Goal: Communication & Community: Answer question/provide support

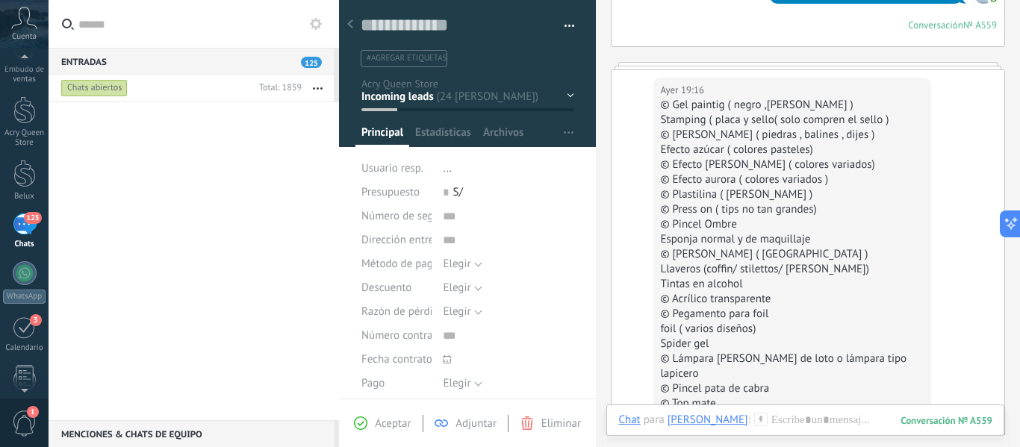
scroll to position [8186, 0]
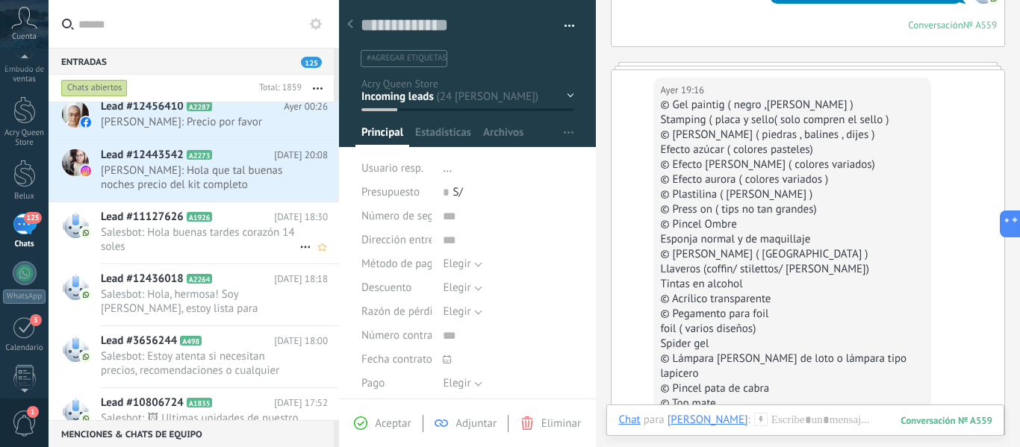
click at [223, 243] on span "Salesbot: Hola buenas tardes corazón 14 soles" at bounding box center [200, 240] width 199 height 28
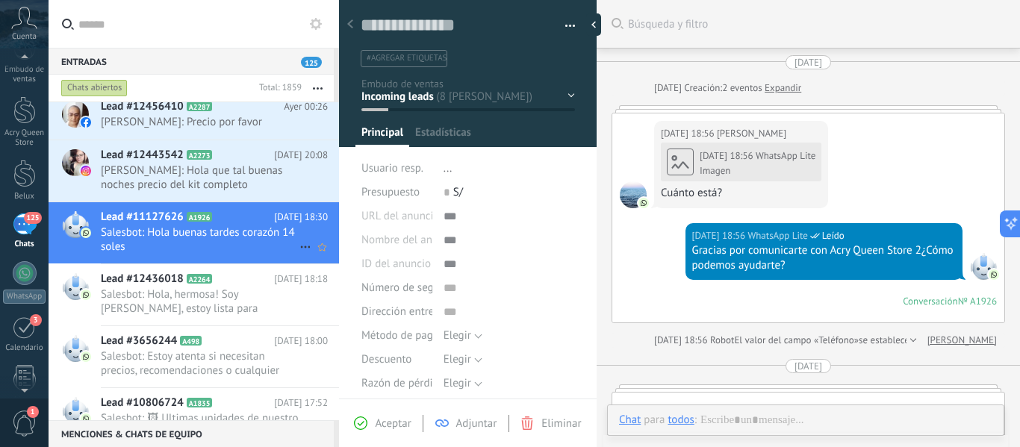
scroll to position [909, 0]
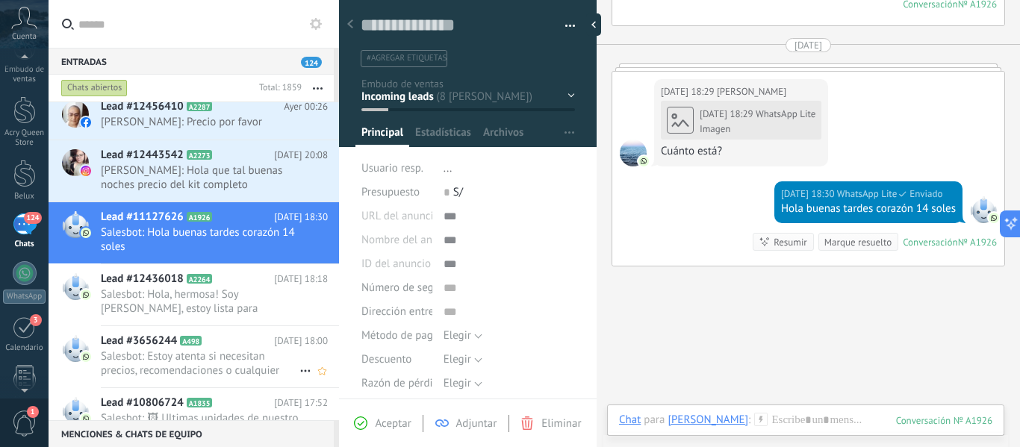
click at [230, 373] on span "Salesbot: Estoy atenta si necesitan precios, recomendaciones o cualquier [PERSO…" at bounding box center [200, 363] width 199 height 28
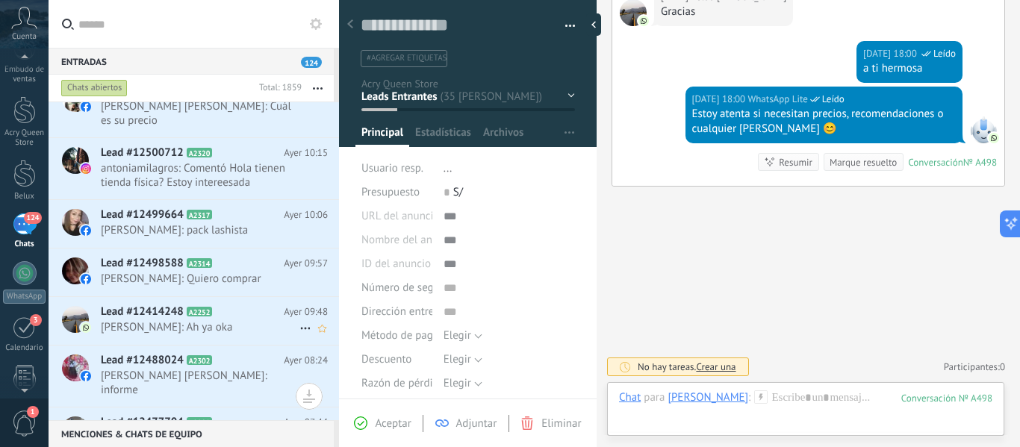
scroll to position [7813, 0]
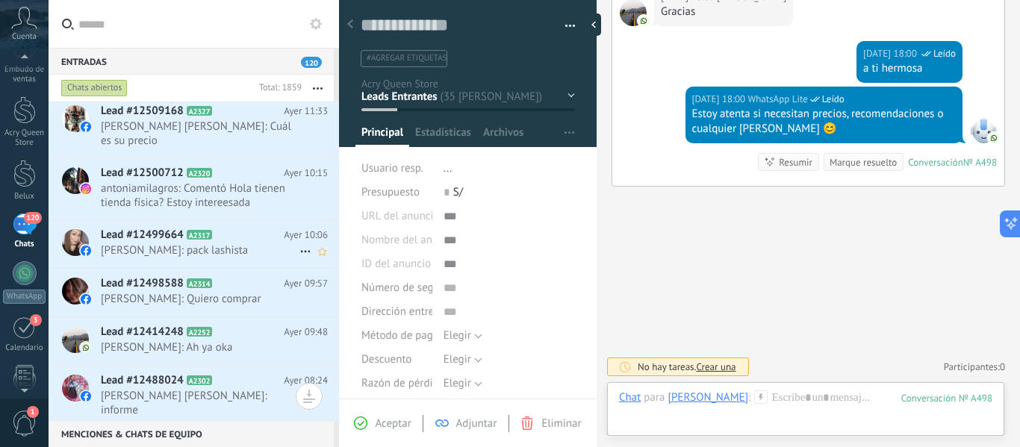
click at [235, 243] on span "[PERSON_NAME]: pack lashista" at bounding box center [200, 250] width 199 height 14
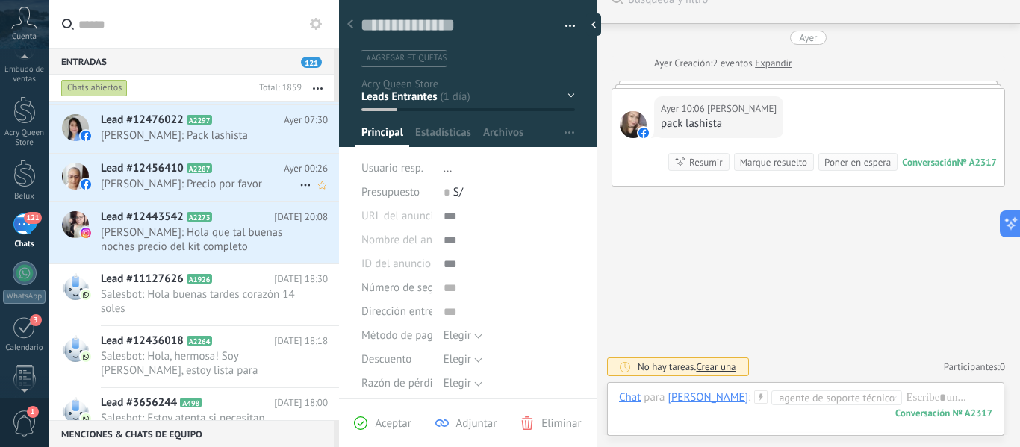
scroll to position [8186, 0]
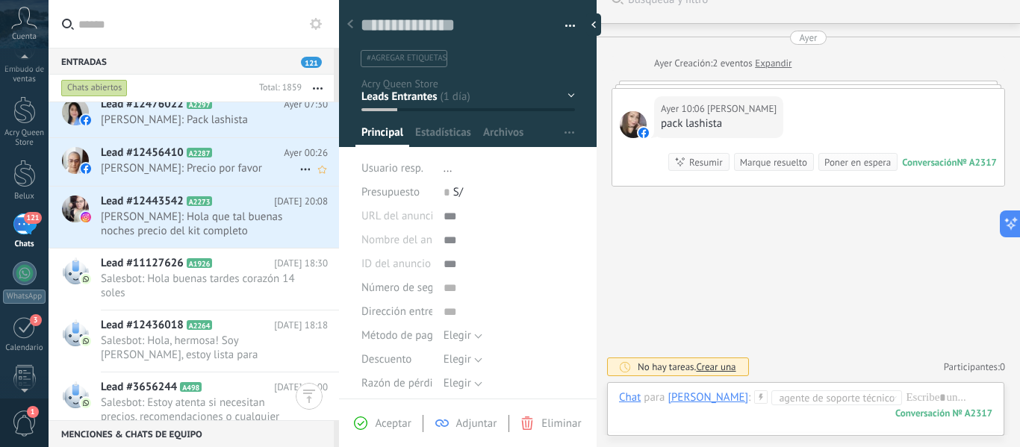
click at [175, 149] on span "Lead #12456410" at bounding box center [142, 153] width 83 height 15
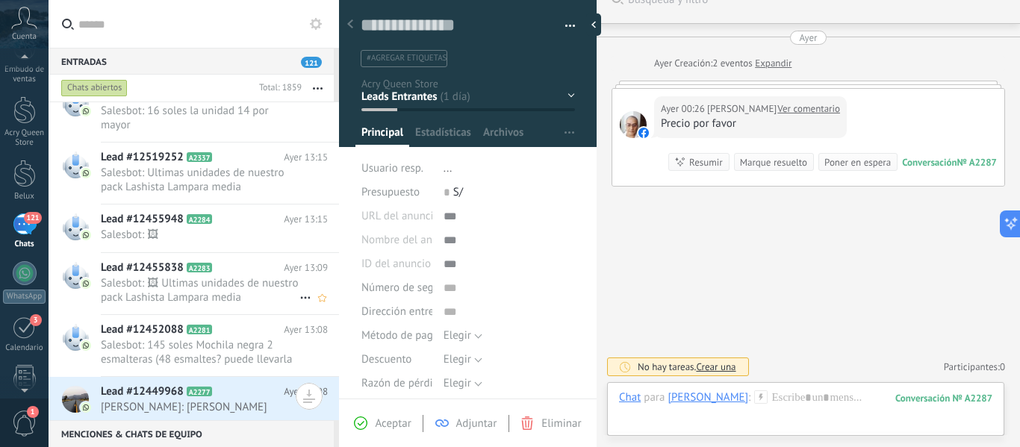
scroll to position [6591, 0]
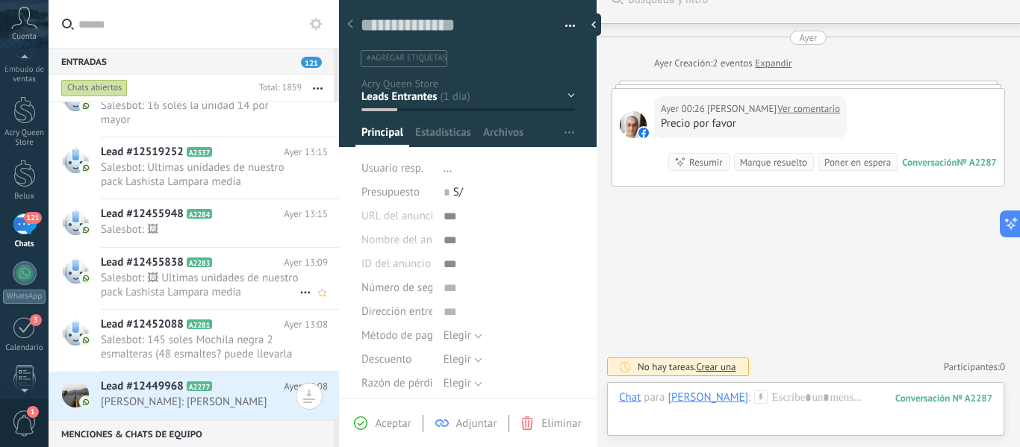
click at [239, 272] on span "Salesbot: 🖼 Ultimas unidades de nuestro pack Lashista Lampara media [PERSON_NAM…" at bounding box center [200, 285] width 199 height 28
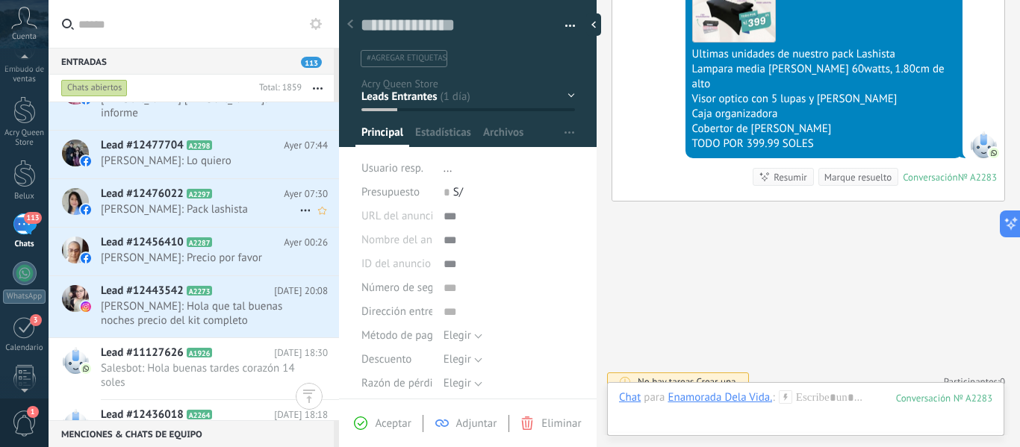
scroll to position [8333, 0]
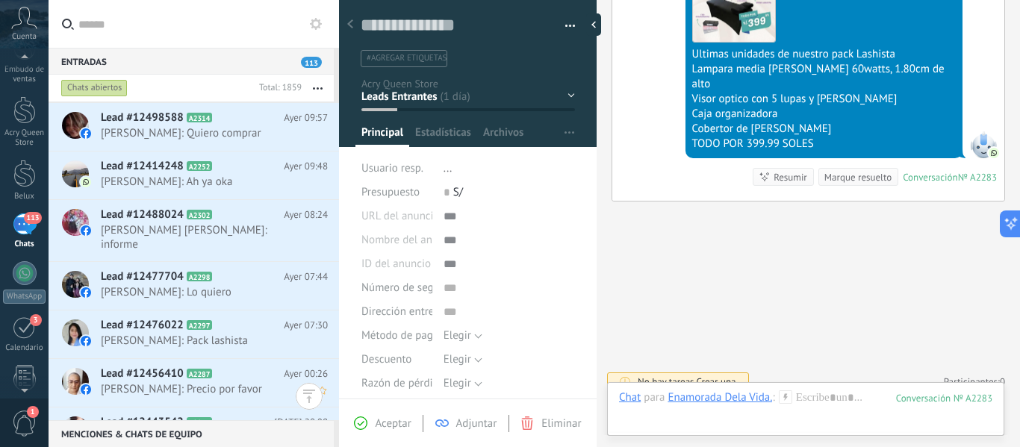
click at [208, 369] on span "A2287" at bounding box center [200, 374] width 26 height 10
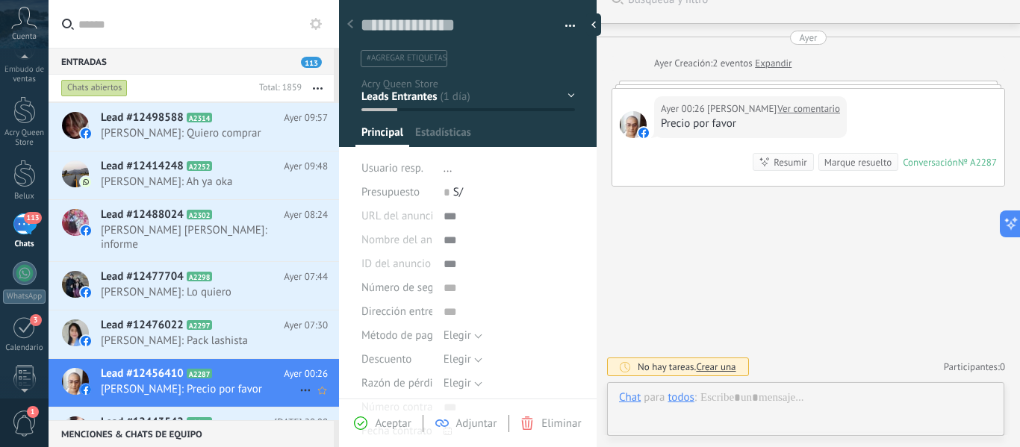
scroll to position [22, 0]
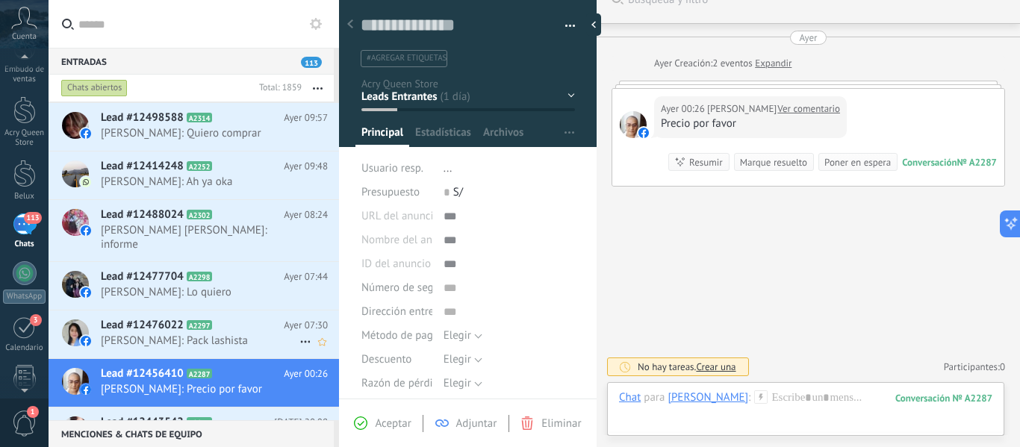
click at [231, 334] on span "[PERSON_NAME]: Pack lashista" at bounding box center [200, 341] width 199 height 14
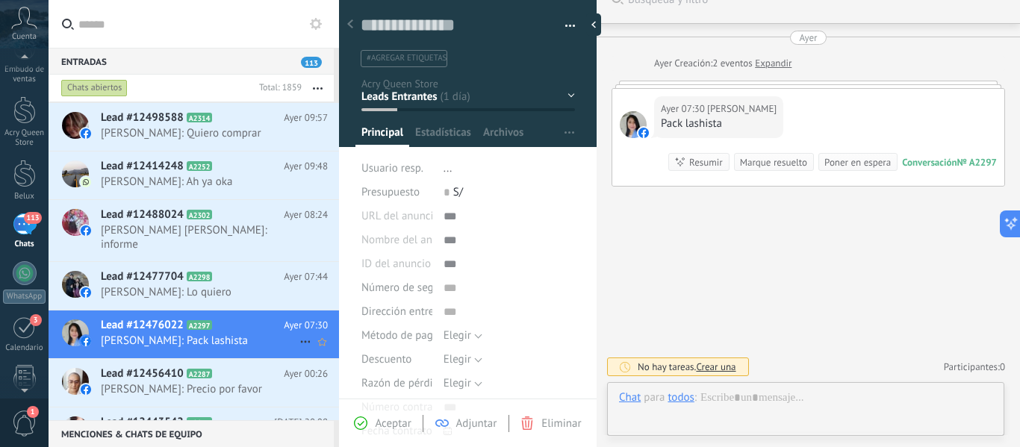
scroll to position [22, 0]
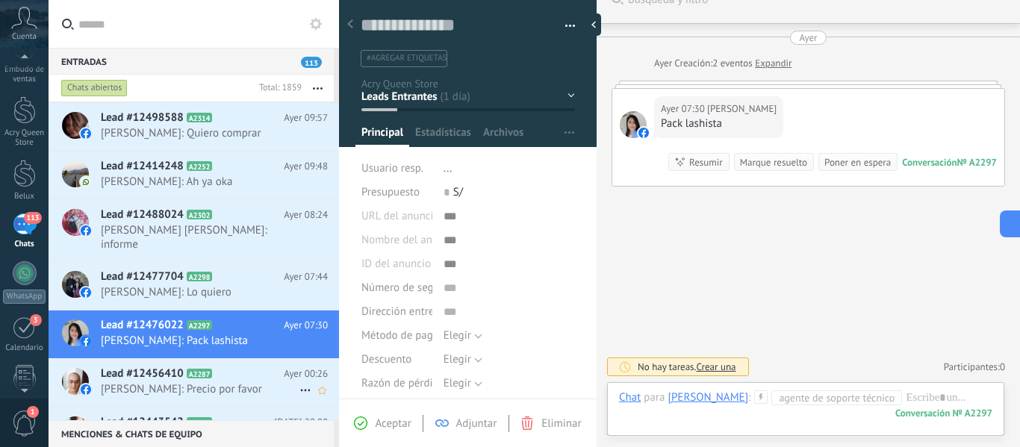
click at [217, 382] on span "[PERSON_NAME]: Precio por favor" at bounding box center [200, 389] width 199 height 14
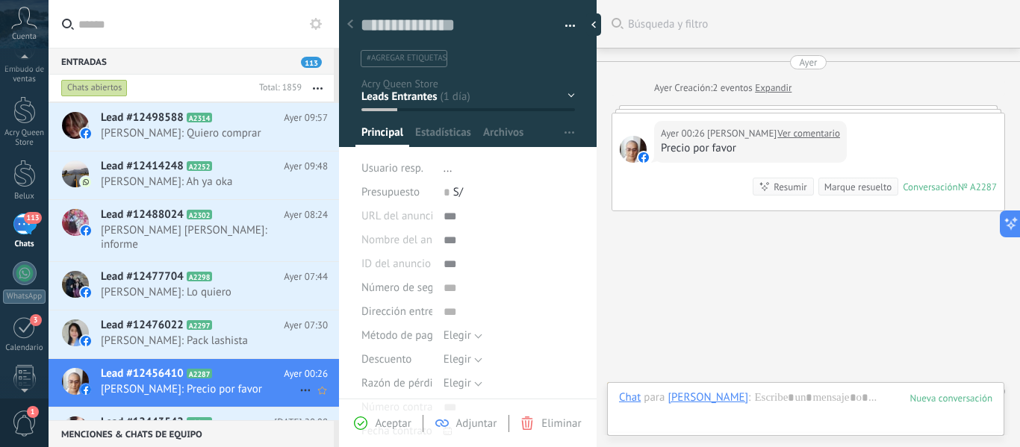
scroll to position [25, 0]
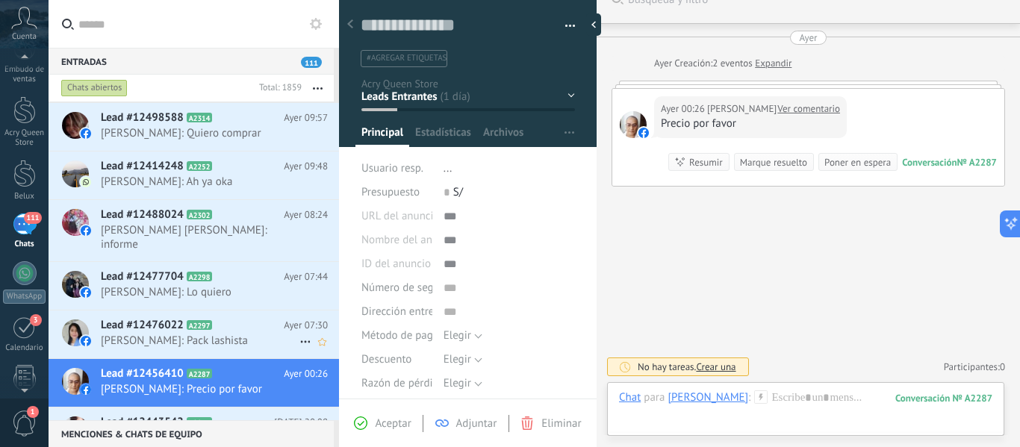
click at [201, 335] on div "Lead #12476022 A2297 Ayer 07:30 [PERSON_NAME]: Pack lashista" at bounding box center [220, 334] width 238 height 47
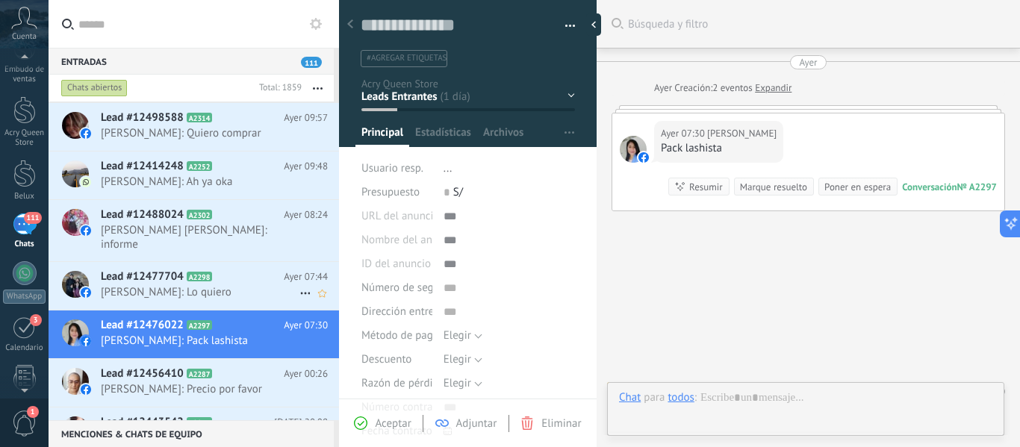
scroll to position [25, 0]
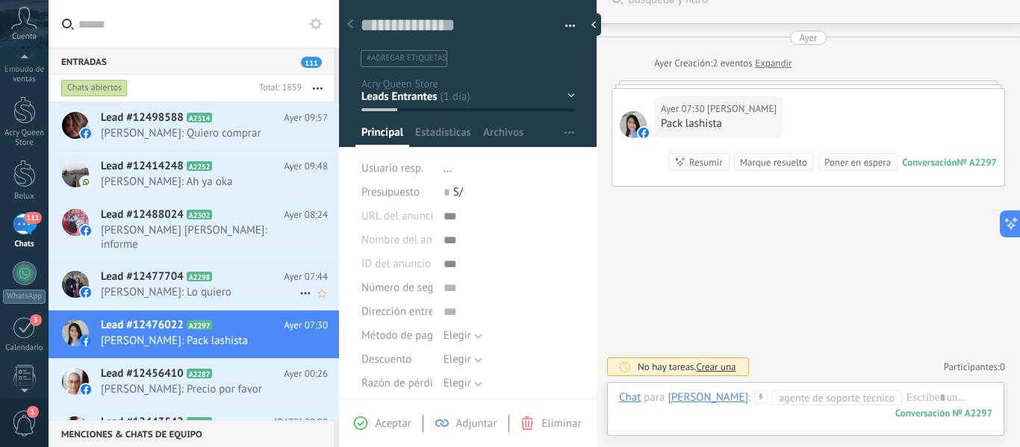
click at [222, 270] on icon at bounding box center [224, 277] width 15 height 15
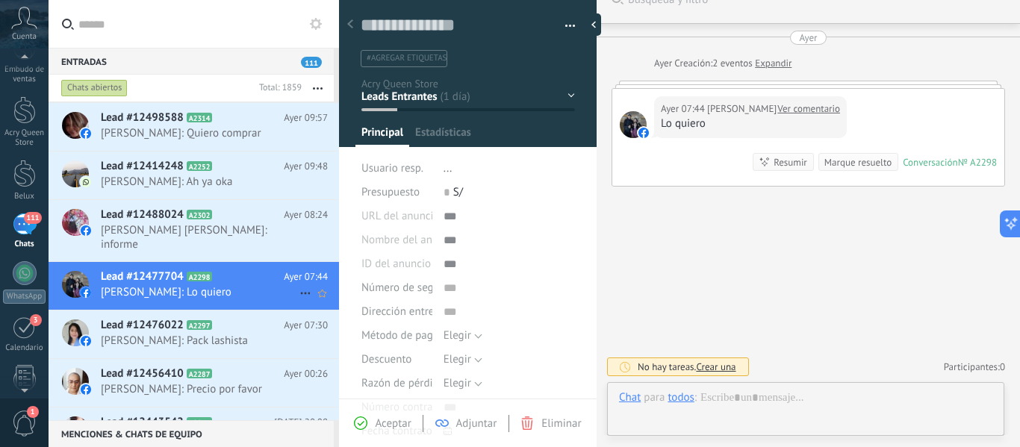
scroll to position [22, 0]
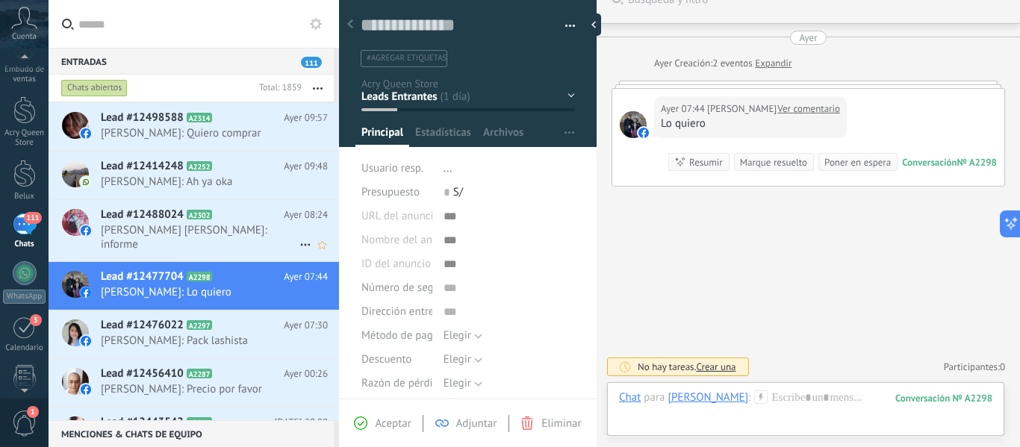
click at [205, 223] on span "[PERSON_NAME] [PERSON_NAME]: informe" at bounding box center [200, 237] width 199 height 28
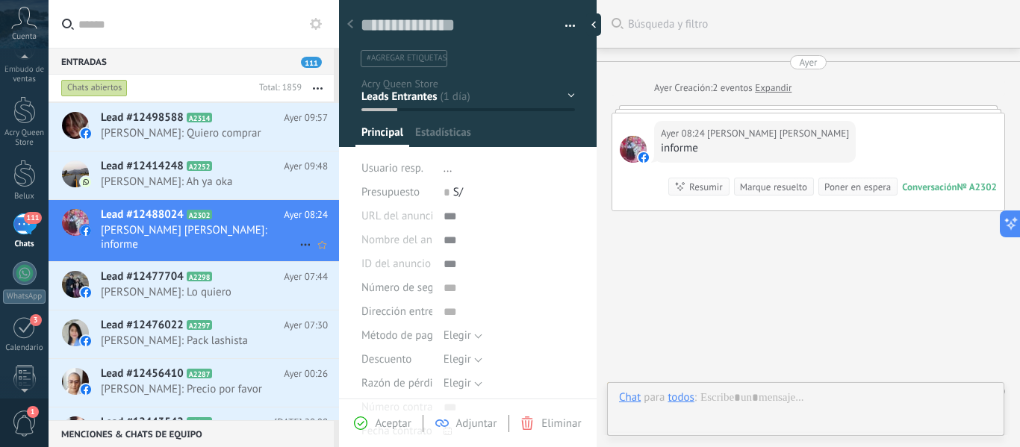
scroll to position [25, 0]
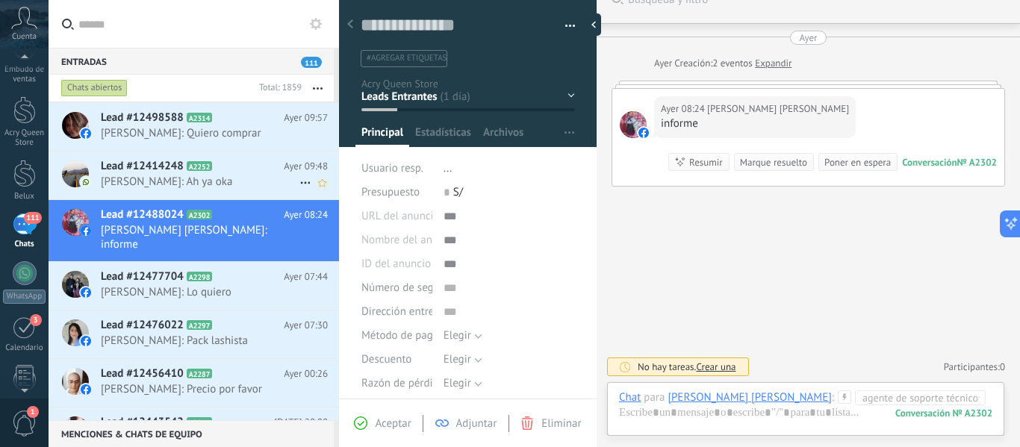
click at [196, 175] on span "[PERSON_NAME]: Ah ya oka" at bounding box center [200, 182] width 199 height 14
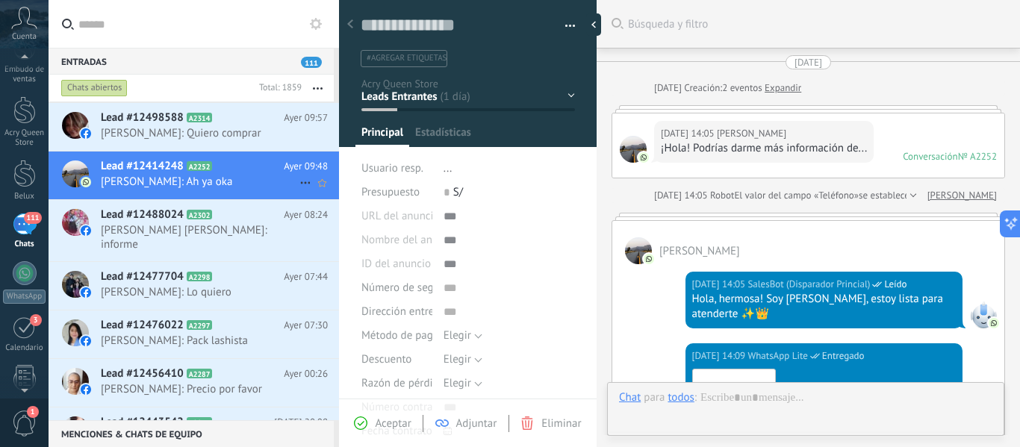
scroll to position [1142, 0]
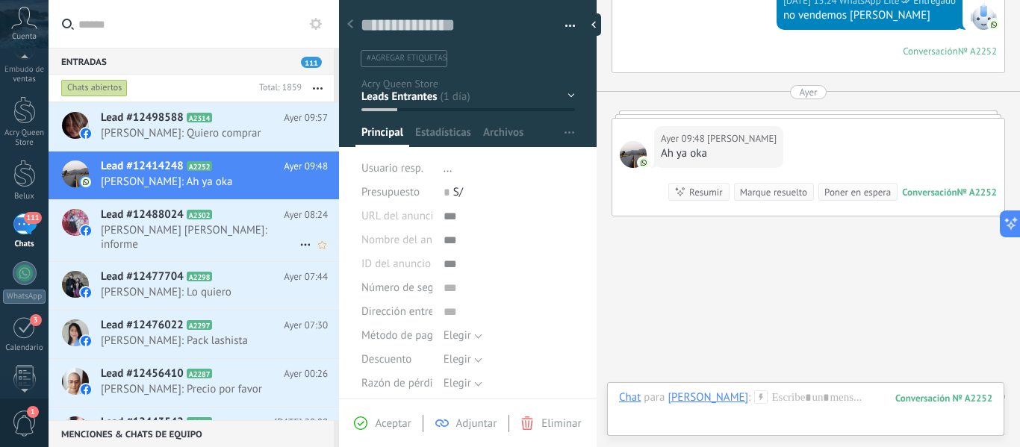
click at [216, 223] on span "[PERSON_NAME] [PERSON_NAME]: informe" at bounding box center [200, 237] width 199 height 28
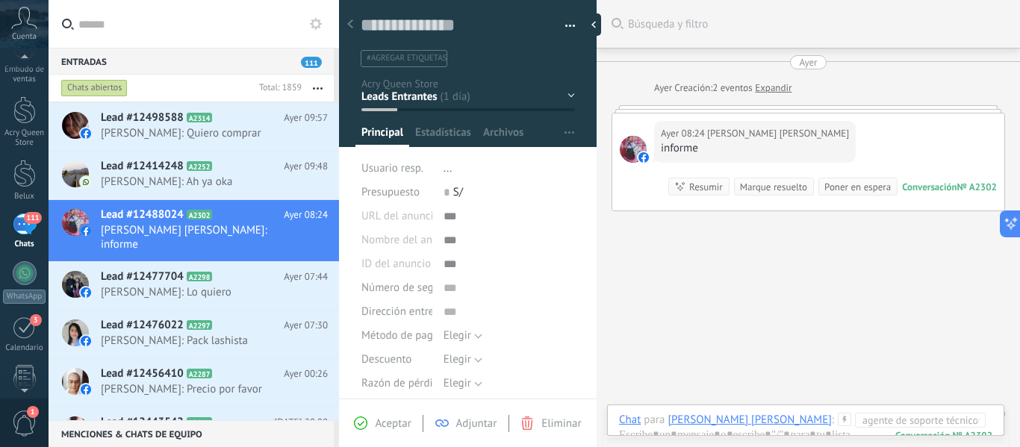
scroll to position [25, 0]
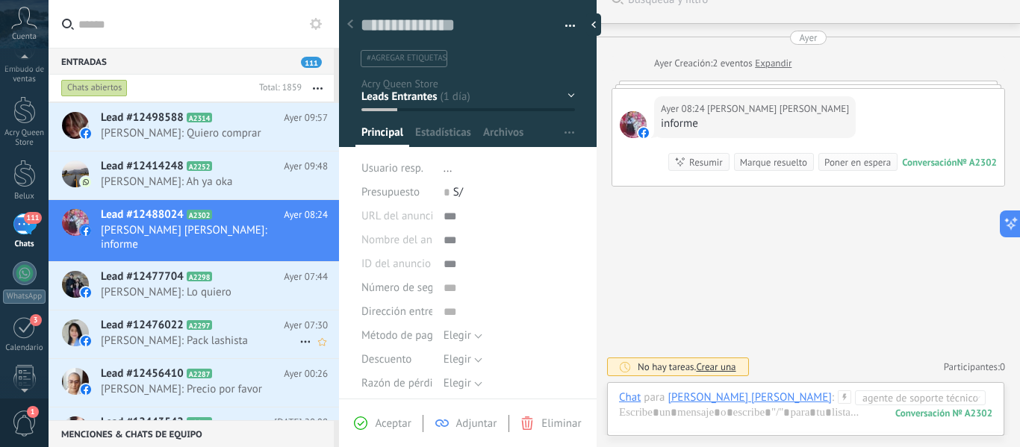
click at [224, 334] on span "[PERSON_NAME]: Pack lashista" at bounding box center [200, 341] width 199 height 14
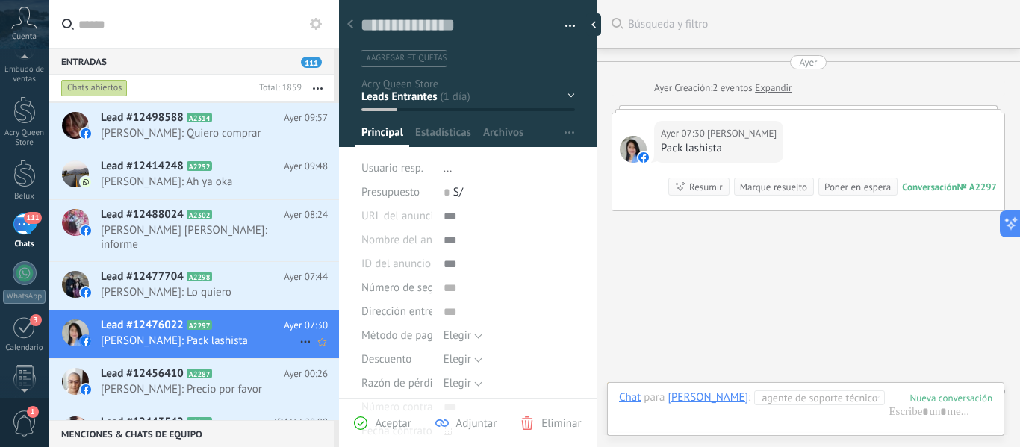
scroll to position [25, 0]
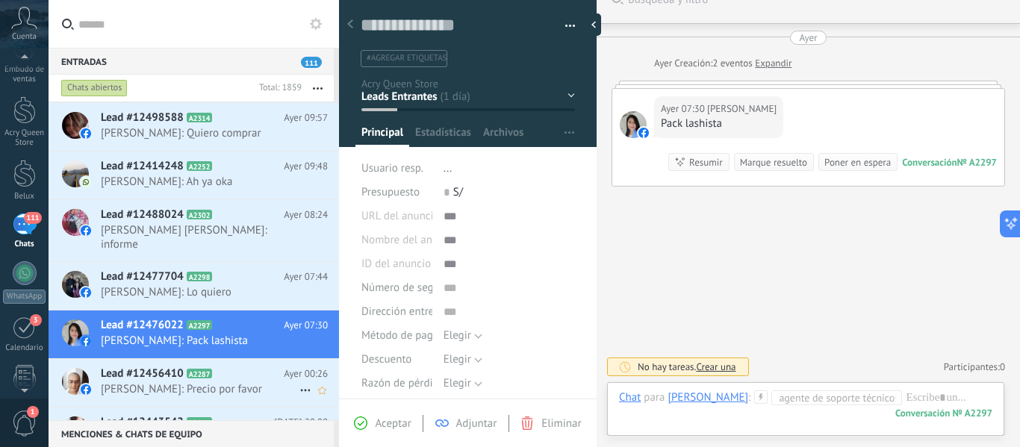
click at [211, 369] on span "A2287" at bounding box center [200, 374] width 26 height 10
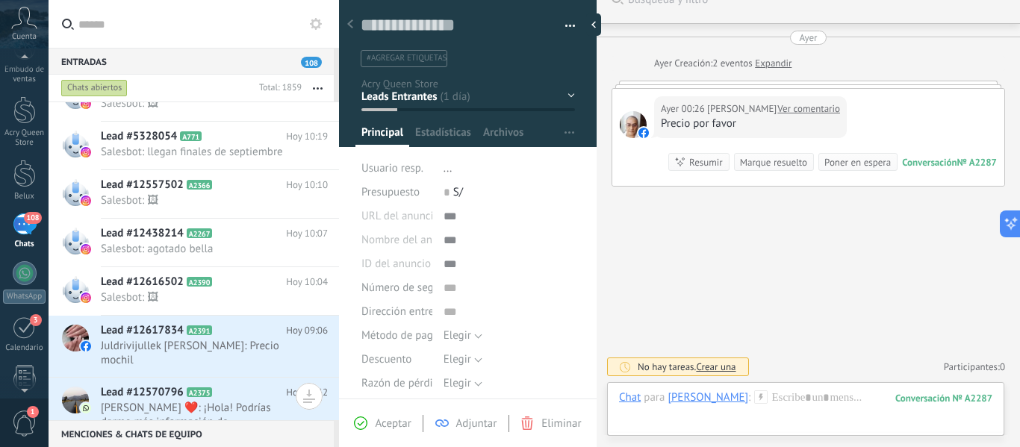
scroll to position [2277, 0]
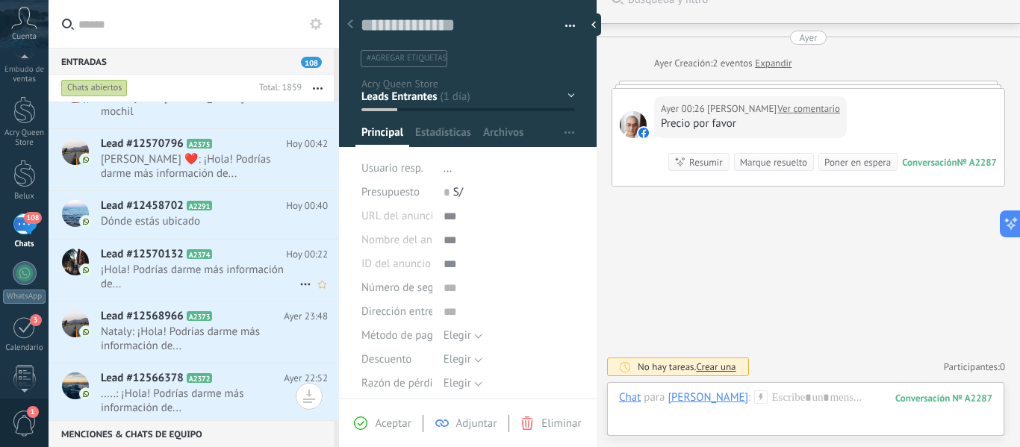
click at [201, 263] on span "¡Hola! Podrías darme más información de..." at bounding box center [200, 277] width 199 height 28
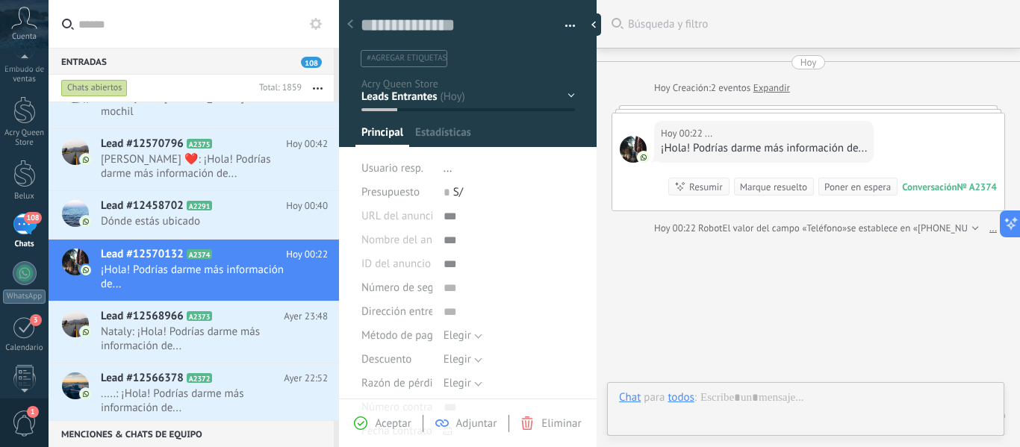
type textarea "**********"
